Goal: Use online tool/utility: Utilize a website feature to perform a specific function

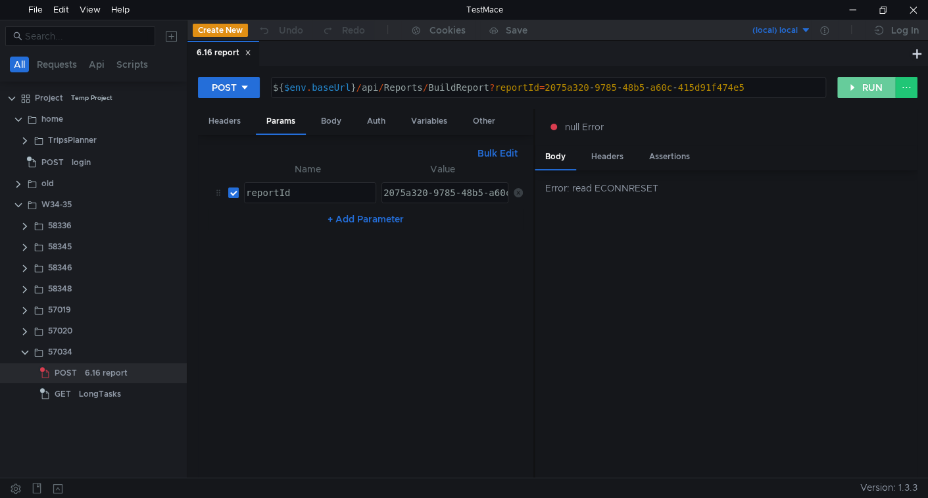
click at [869, 89] on button "RUN" at bounding box center [866, 87] width 59 height 21
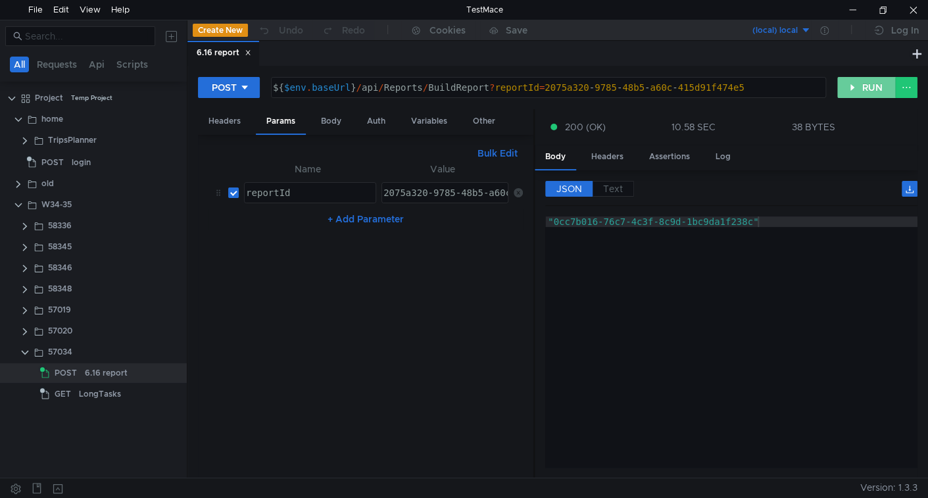
click at [854, 87] on button "RUN" at bounding box center [866, 87] width 59 height 21
click at [861, 91] on button "RUN" at bounding box center [866, 87] width 59 height 21
click at [871, 89] on button "RUN" at bounding box center [866, 87] width 59 height 21
drag, startPoint x: 879, startPoint y: 85, endPoint x: 831, endPoint y: 118, distance: 58.6
click at [878, 85] on button "RUN" at bounding box center [866, 87] width 59 height 21
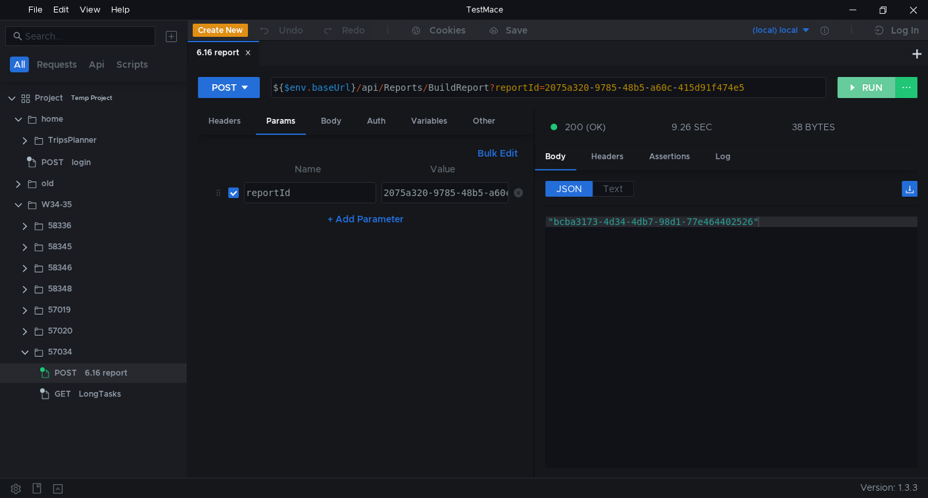
click at [861, 87] on button "RUN" at bounding box center [866, 87] width 59 height 21
click at [861, 90] on button "RUN" at bounding box center [866, 87] width 59 height 21
click at [863, 89] on button "RUN" at bounding box center [866, 87] width 59 height 21
click at [863, 90] on button "RUN" at bounding box center [866, 87] width 59 height 21
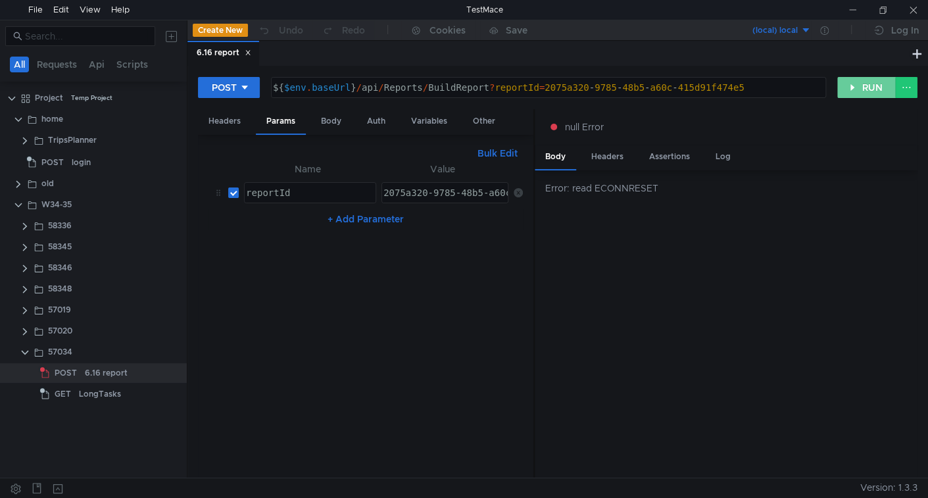
drag, startPoint x: 871, startPoint y: 87, endPoint x: 805, endPoint y: 105, distance: 68.3
click at [871, 87] on button "RUN" at bounding box center [866, 87] width 59 height 21
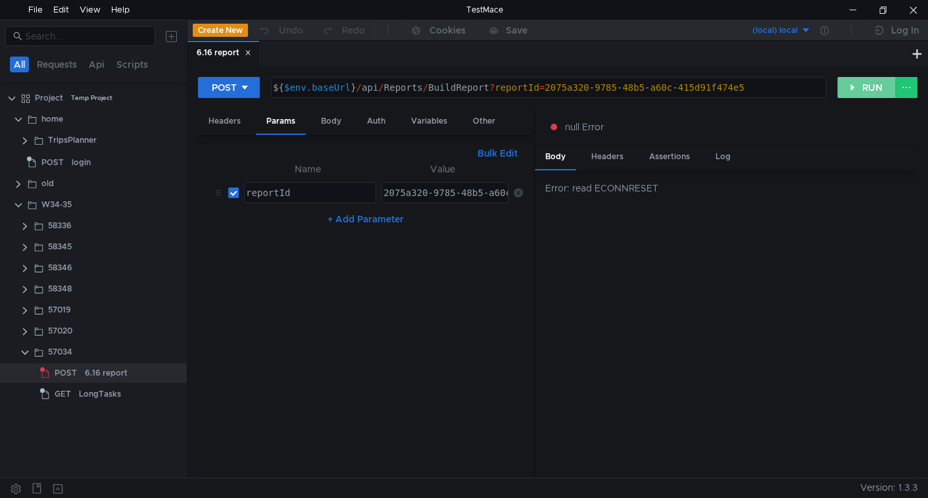
click at [871, 82] on button "RUN" at bounding box center [866, 87] width 59 height 21
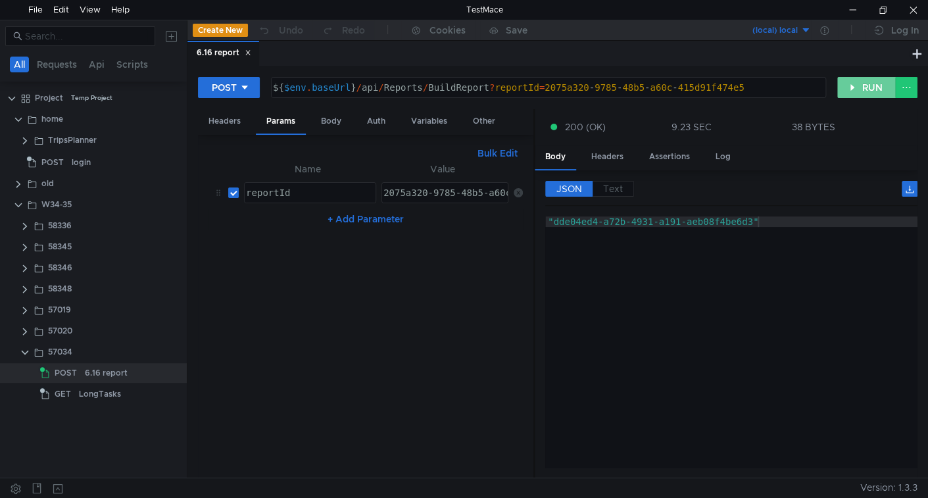
click at [875, 83] on button "RUN" at bounding box center [866, 87] width 59 height 21
drag, startPoint x: 869, startPoint y: 83, endPoint x: 774, endPoint y: 232, distance: 176.8
click at [868, 85] on button "RUN" at bounding box center [866, 87] width 59 height 21
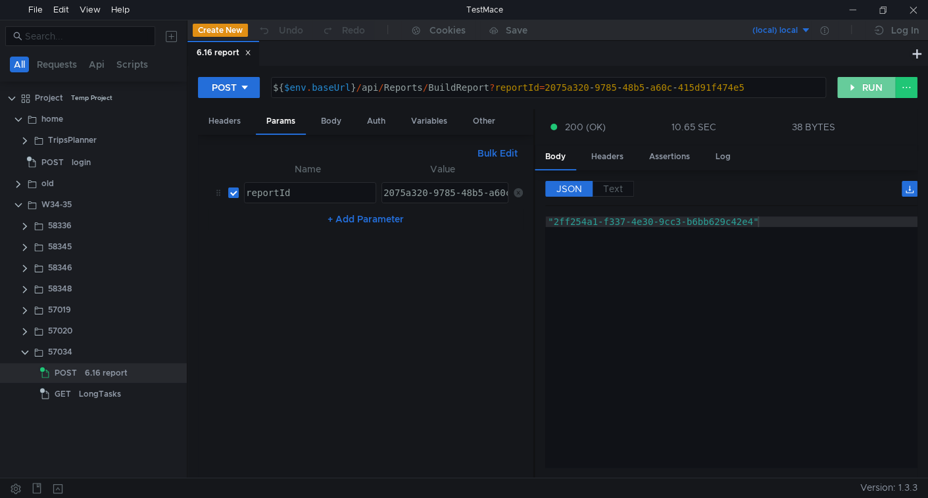
click at [861, 85] on button "RUN" at bounding box center [866, 87] width 59 height 21
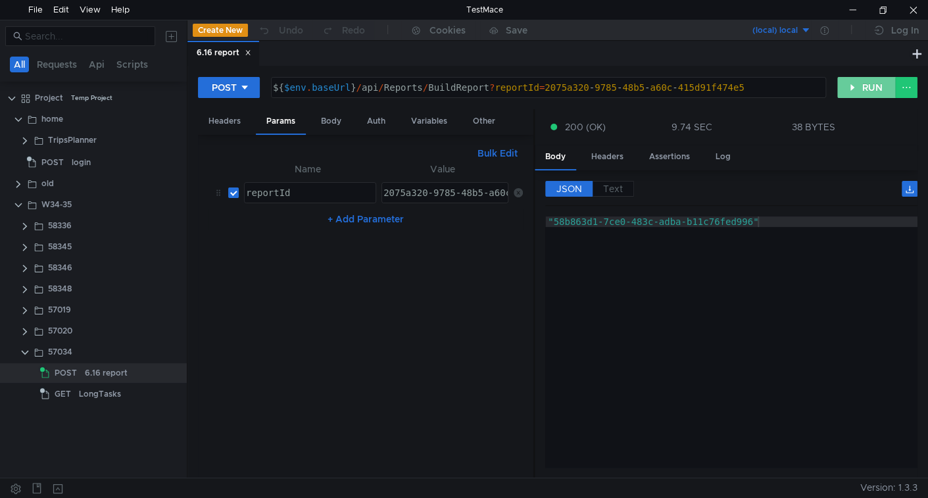
click at [850, 90] on button "RUN" at bounding box center [866, 87] width 59 height 21
click at [841, 83] on button "RUN" at bounding box center [866, 87] width 59 height 21
drag, startPoint x: 870, startPoint y: 89, endPoint x: 737, endPoint y: 205, distance: 176.2
click at [869, 89] on button "RUN" at bounding box center [866, 87] width 59 height 21
